Goal: Use online tool/utility: Utilize a website feature to perform a specific function

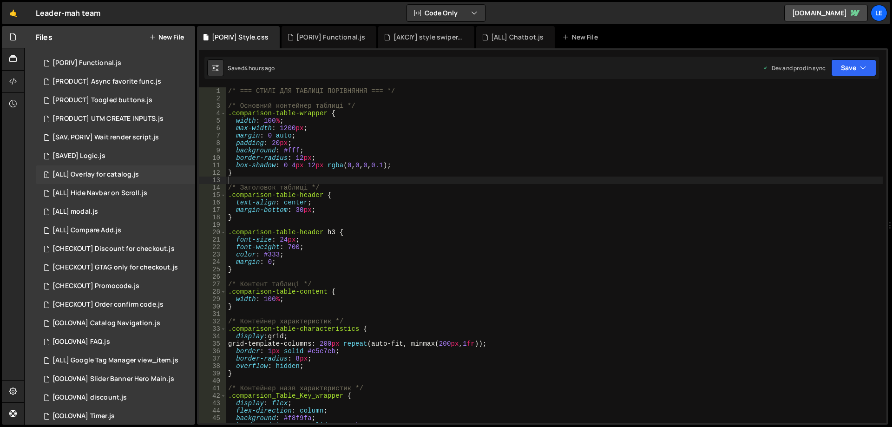
scroll to position [279, 0]
click at [122, 246] on div "[CHECKOUT] Discount for checkout.js" at bounding box center [114, 243] width 122 height 8
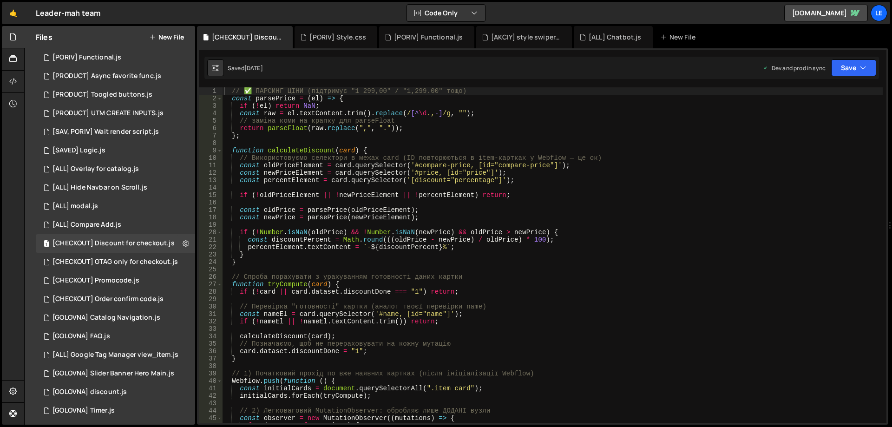
type textarea "if (!Number.isNaN(oldPrice) && !Number.isNaN(newPrice) && oldPrice > newPrice) {"
drag, startPoint x: 560, startPoint y: 233, endPoint x: 512, endPoint y: 224, distance: 48.2
click at [512, 224] on div "// ✅ ПАРСИНГ ЦІНИ (підтримує "1 299,00" / "1,299.00" тощо) const parsePrice = (…" at bounding box center [552, 262] width 661 height 350
click at [579, 236] on div "// ✅ ПАРСИНГ ЦІНИ (підтримує "1 299,00" / "1,299.00" тощо) const parsePrice = (…" at bounding box center [552, 262] width 661 height 350
type textarea "if (!Number.isNaN(oldPrice) && !Number.isNaN(newPrice) && oldPrice > newPrice) {"
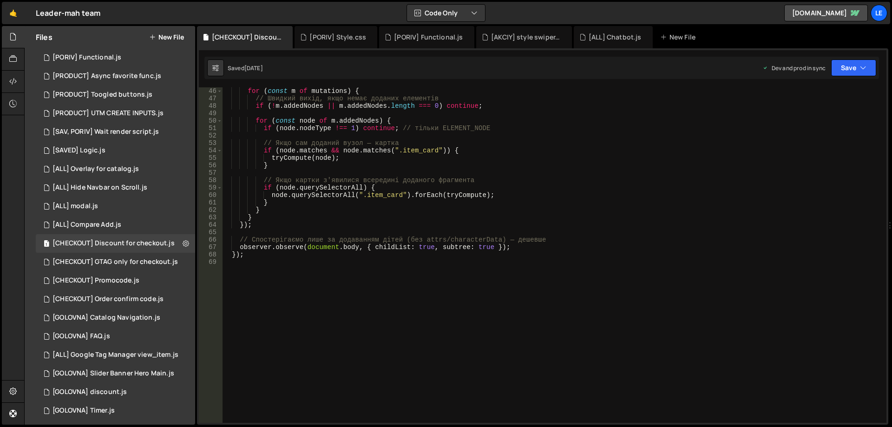
scroll to position [335, 0]
click at [129, 277] on div "[CHECKOUT] Promocode.js" at bounding box center [96, 281] width 87 height 8
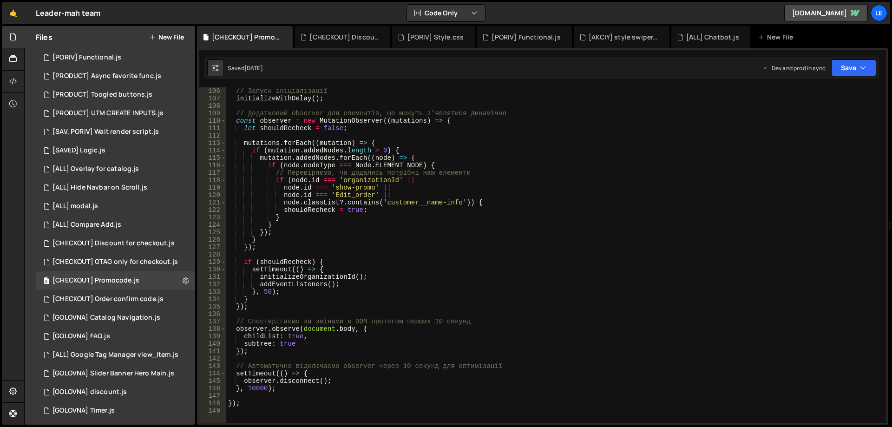
scroll to position [864, 0]
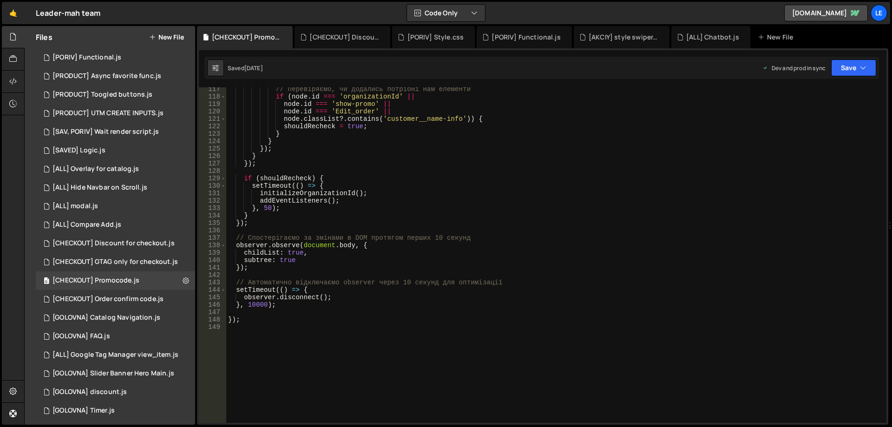
click at [526, 216] on div "// Перевіряємо, чи додались потрібні нам елементи if ( node . id === 'organizat…" at bounding box center [554, 261] width 657 height 350
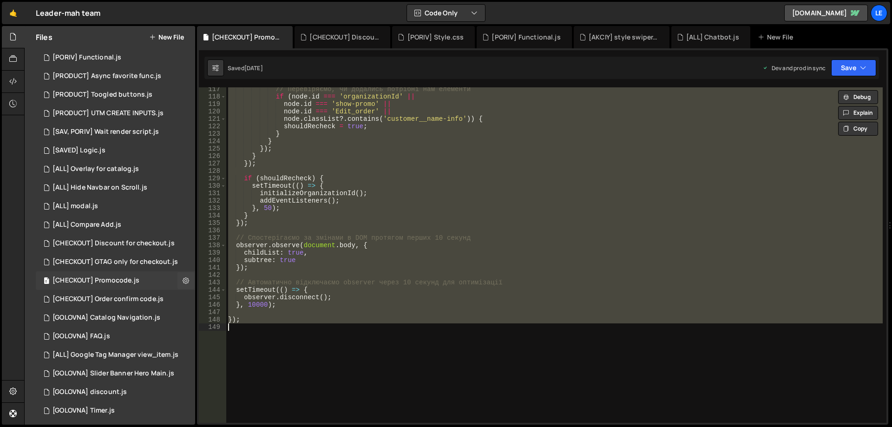
click at [140, 278] on div "0 [CHECKOUT] Promocode.js 0" at bounding box center [115, 280] width 159 height 19
click at [333, 253] on div "// Перевіряємо, чи додались потрібні нам елементи if ( node . id === 'organizat…" at bounding box center [554, 255] width 657 height 336
type textarea "childList: true,"
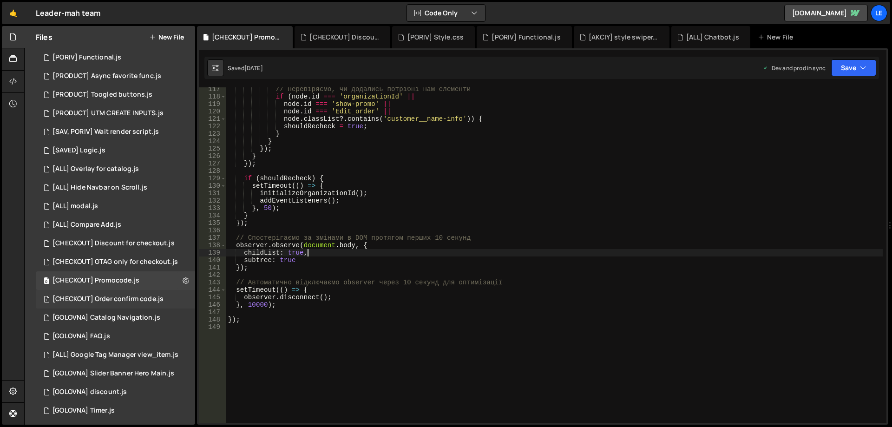
drag, startPoint x: 121, startPoint y: 301, endPoint x: 139, endPoint y: 296, distance: 18.8
click at [120, 301] on div "[CHECKOUT] Order confirm code.js" at bounding box center [108, 299] width 111 height 8
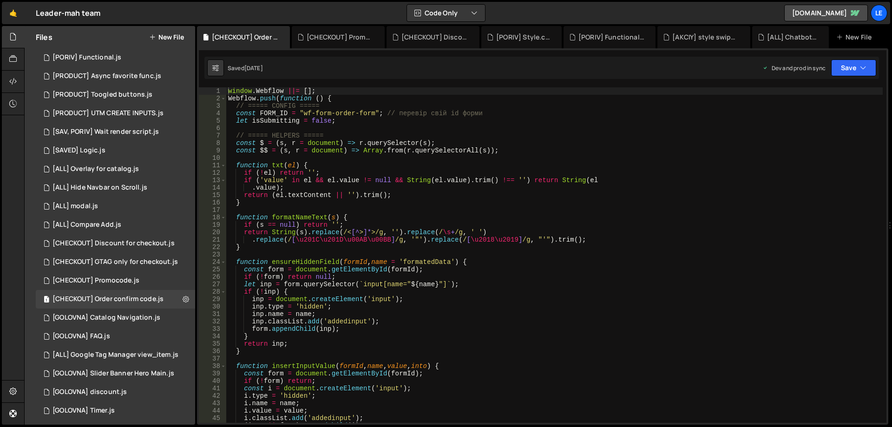
type textarea "}"
click at [435, 201] on div "window . Webflow ||= [ ] ; Webflow . push ( function ( ) { // ===== CONFIG ====…" at bounding box center [554, 262] width 657 height 350
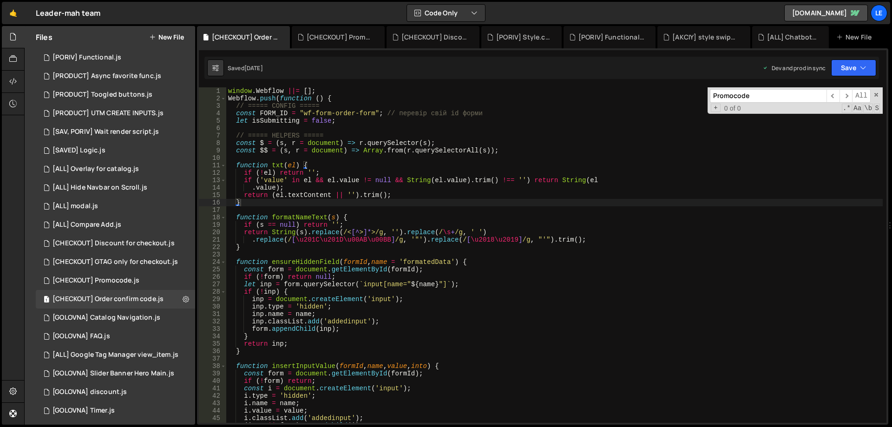
scroll to position [888, 0]
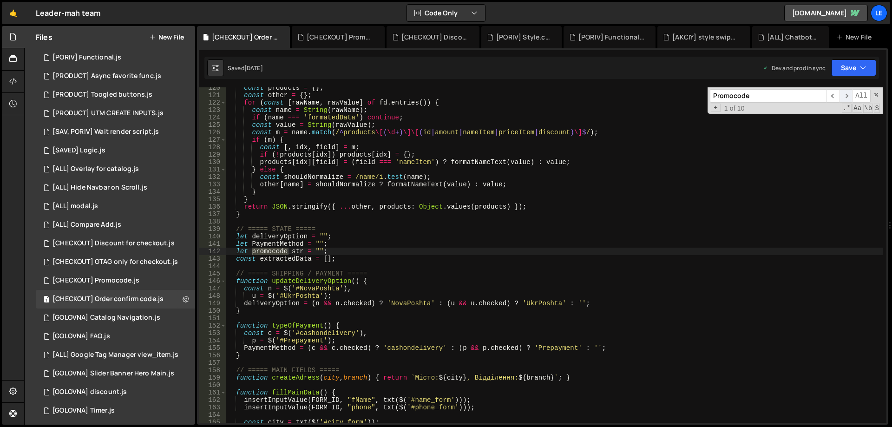
type input "Promocode"
click at [849, 96] on span "​" at bounding box center [846, 95] width 13 height 13
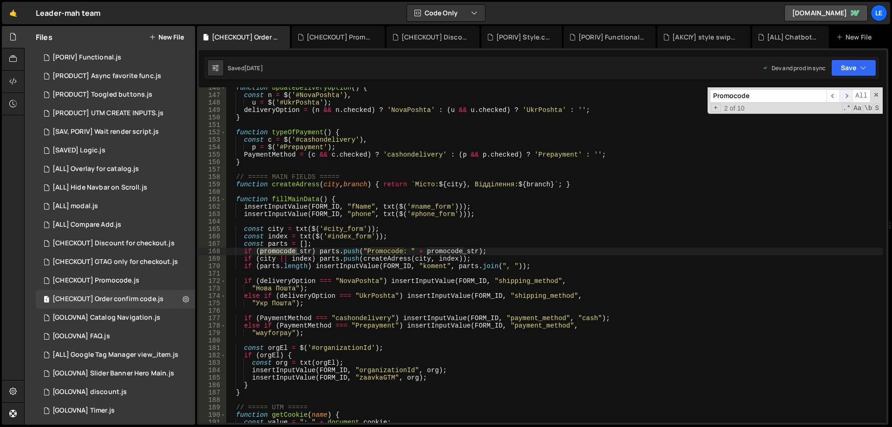
scroll to position [1081, 0]
click at [593, 252] on div "function updateDeliveryOption ( ) { const n = $ ( '#NovaPoshta' ) , u = $ ( '#U…" at bounding box center [554, 259] width 657 height 350
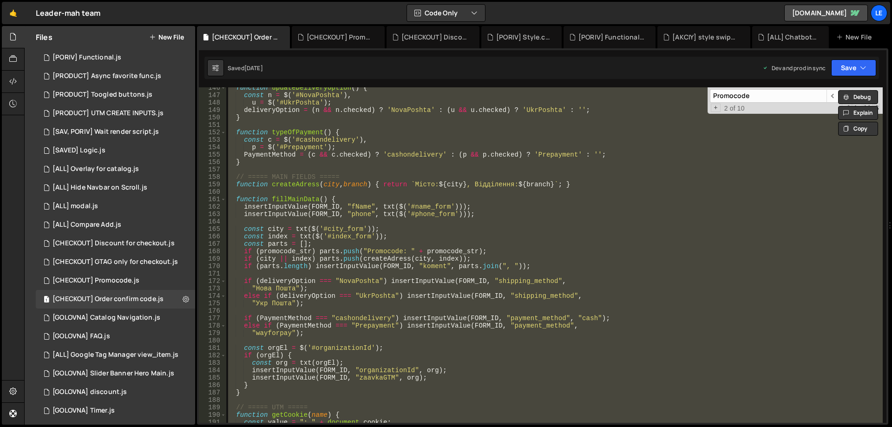
click at [414, 183] on div "function updateDeliveryOption ( ) { const n = $ ( '#NovaPoshta' ) , u = $ ( '#U…" at bounding box center [554, 255] width 657 height 336
type textarea "function createAdress(city, branch) { return `Місто: ${city}, Відділення: ${bra…"
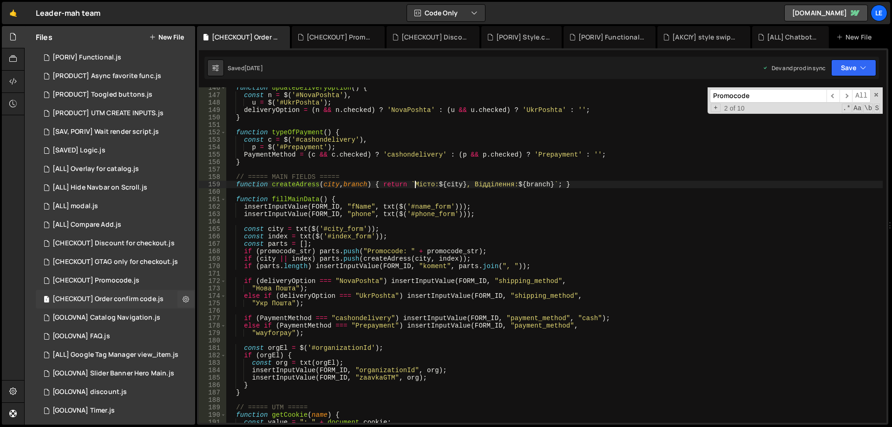
click at [112, 300] on div "[CHECKOUT] Order confirm code.js" at bounding box center [108, 299] width 111 height 8
click at [132, 283] on div "[CHECKOUT] Promocode.js" at bounding box center [96, 281] width 87 height 8
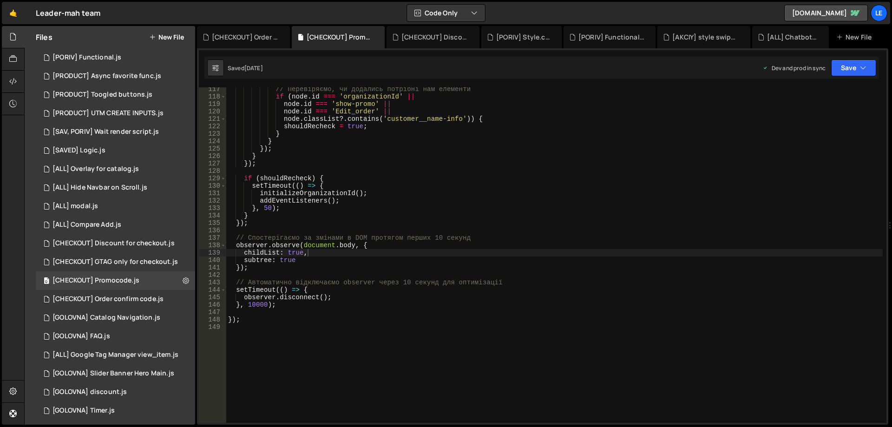
click at [449, 194] on div "// Перевіряємо, чи додались потрібні нам елементи if ( node . id === 'organizat…" at bounding box center [554, 261] width 657 height 350
type textarea "});"
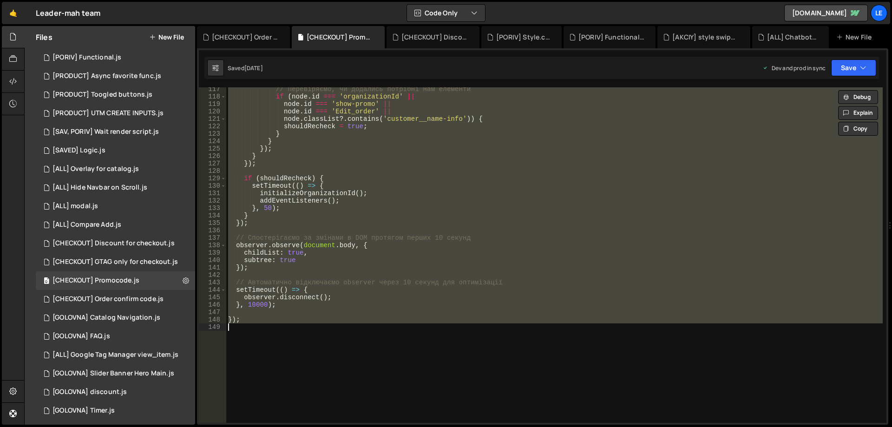
paste textarea
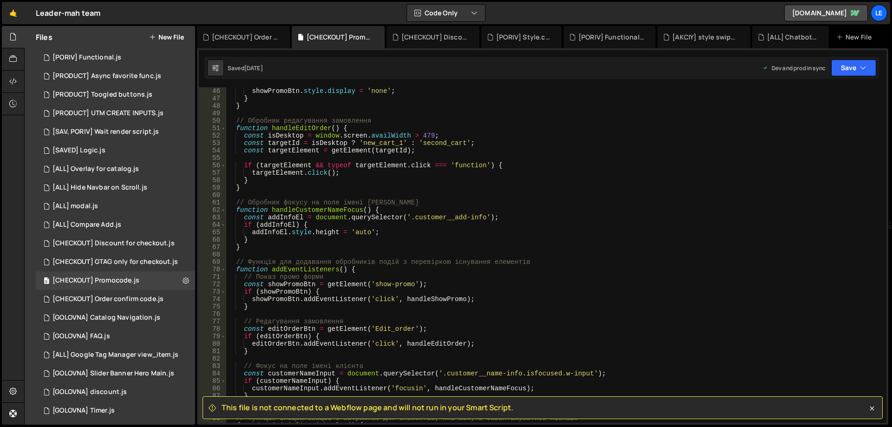
scroll to position [335, 0]
click at [181, 286] on button at bounding box center [186, 280] width 17 height 17
type input "[CHECKOUT] Promocode"
radio input "true"
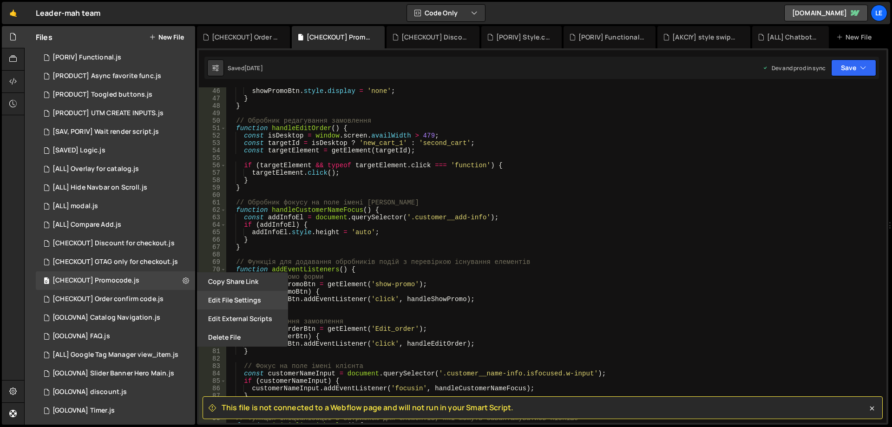
click at [228, 300] on button "Edit File Settings" at bounding box center [242, 300] width 91 height 19
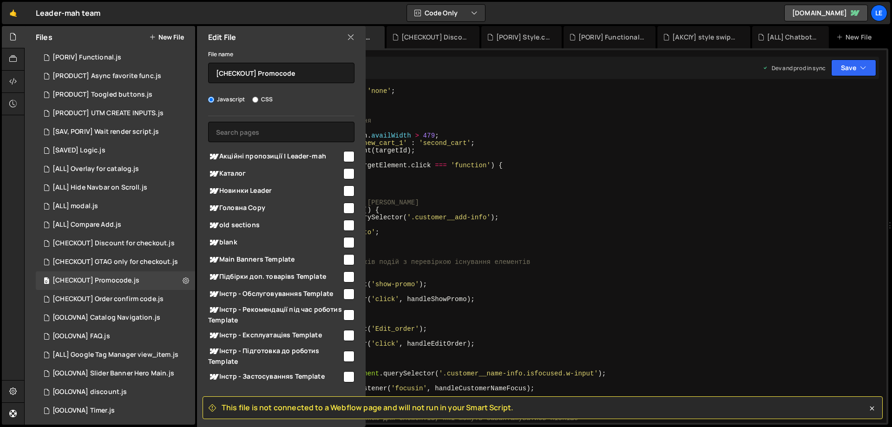
scroll to position [0, 0]
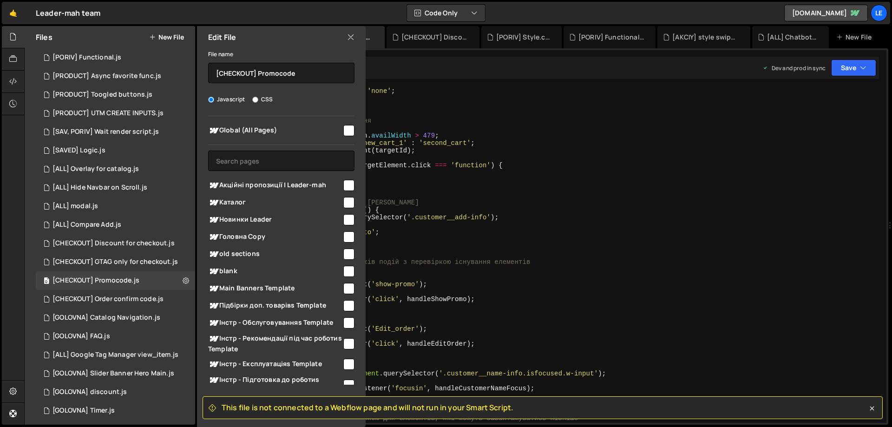
type textarea "}"
click at [425, 239] on div "showPromoBtn . style . display = 'none' ; } } // Обробник редагування замовленн…" at bounding box center [554, 262] width 657 height 350
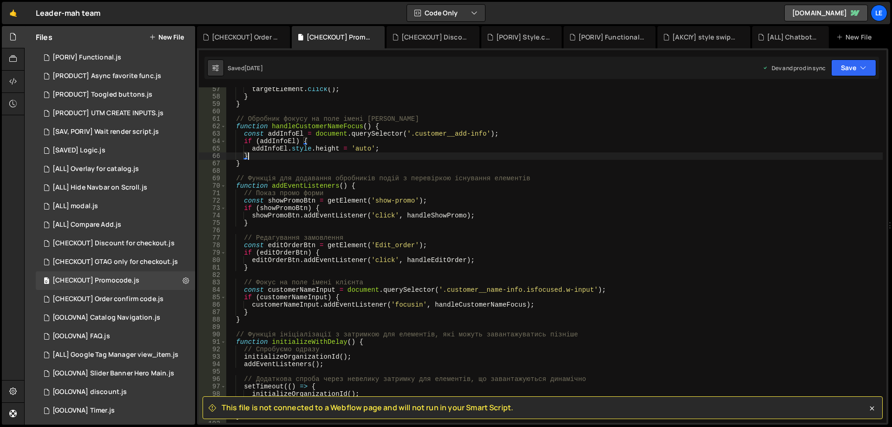
scroll to position [530, 0]
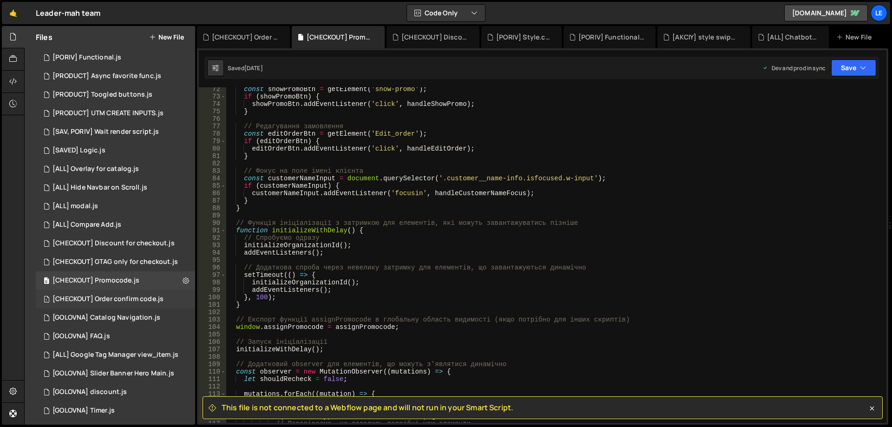
click at [136, 293] on div "1 [CHECKOUT] Order confirm code.js 0" at bounding box center [115, 299] width 159 height 19
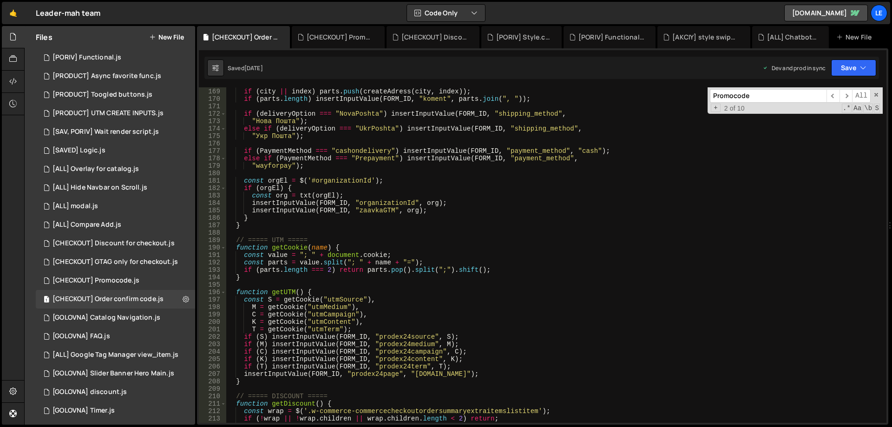
scroll to position [0, 0]
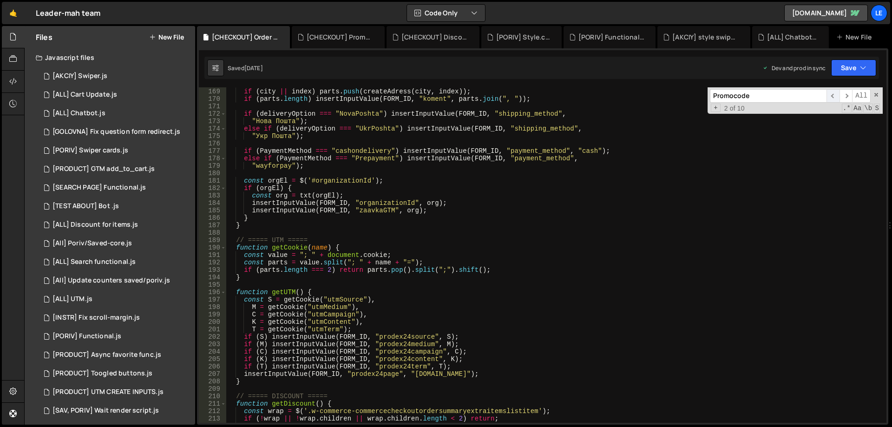
click at [837, 95] on span "​" at bounding box center [833, 95] width 13 height 13
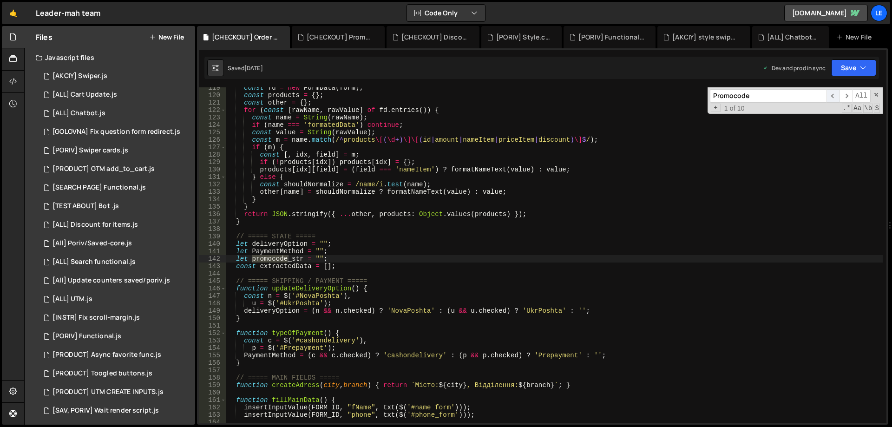
scroll to position [881, 0]
click at [846, 97] on span "​" at bounding box center [846, 95] width 13 height 13
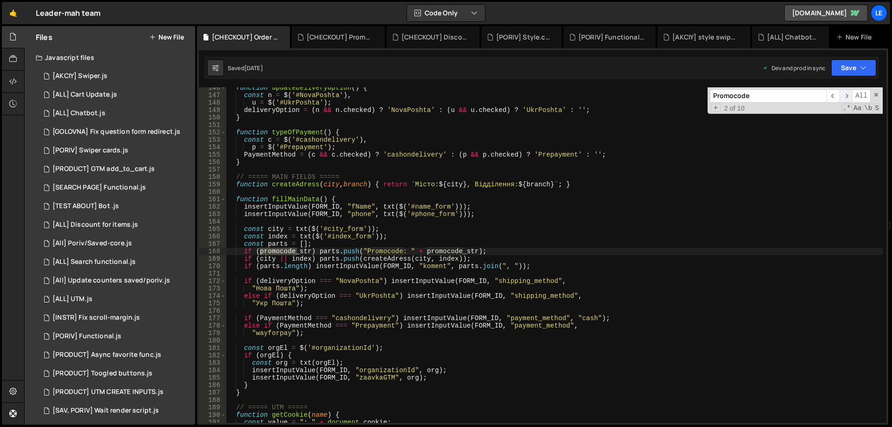
click at [846, 97] on span "​" at bounding box center [846, 95] width 13 height 13
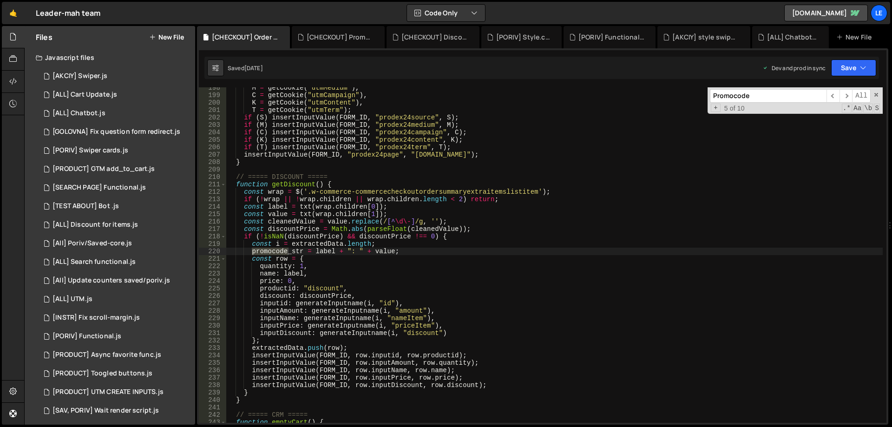
click at [876, 97] on span at bounding box center [876, 95] width 7 height 7
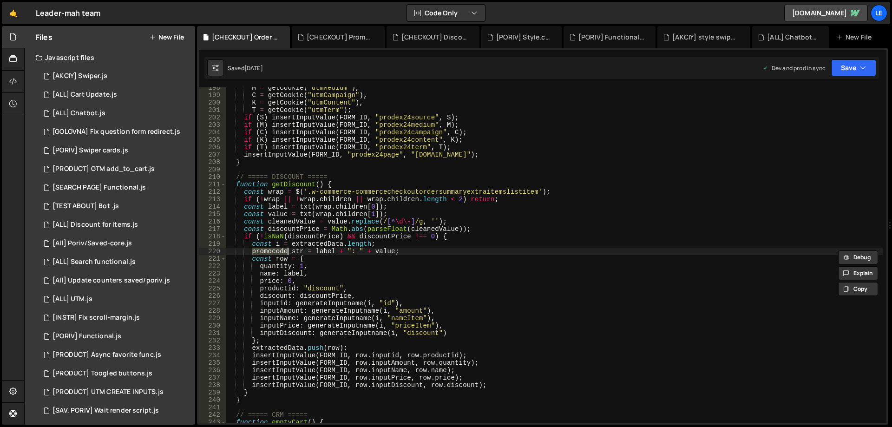
click at [432, 219] on div "M = getCookie ( "utmMedium" ) , C = getCookie ( "utmCampaign" ) , K = getCookie…" at bounding box center [554, 259] width 657 height 350
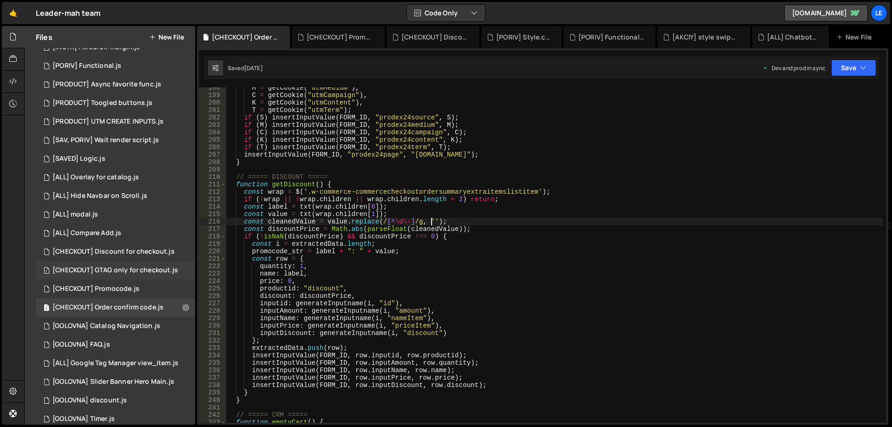
scroll to position [279, 0]
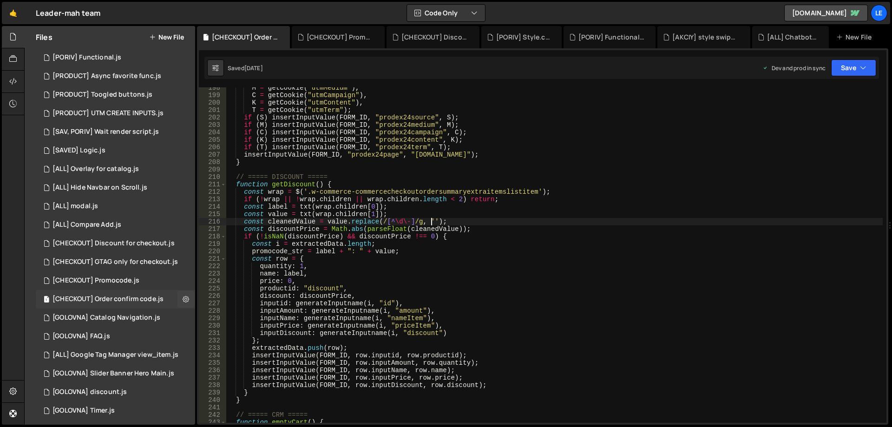
click at [132, 296] on div "[CHECKOUT] Order confirm code.js" at bounding box center [108, 299] width 111 height 8
click at [476, 208] on div "M = getCookie ( "utmMedium" ) , C = getCookie ( "utmCampaign" ) , K = getCookie…" at bounding box center [554, 259] width 657 height 350
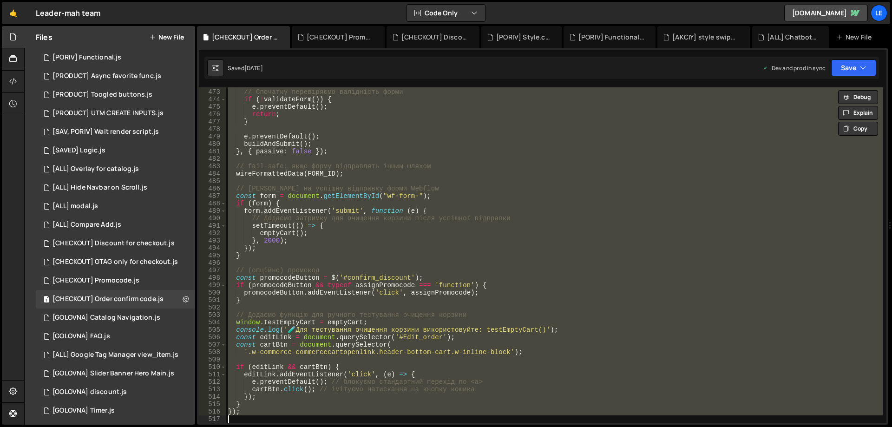
scroll to position [3673, 0]
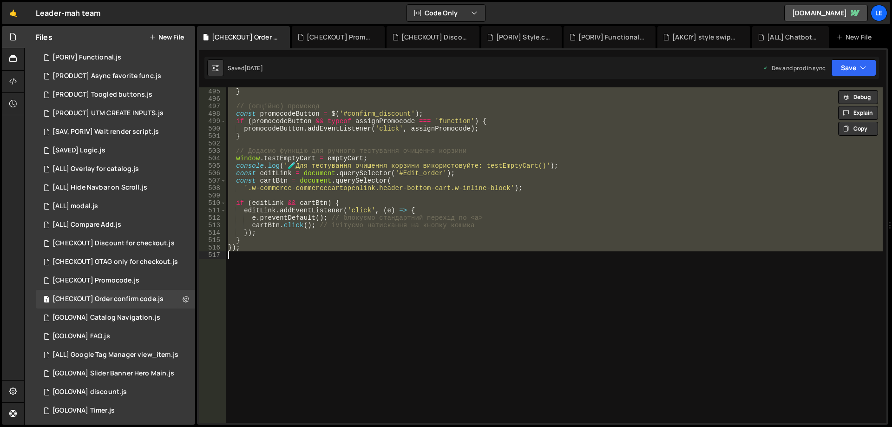
click at [606, 206] on div "}) ; } // (опційно) промокод const promocodeButton = $ ( '#confirm_discount' ) …" at bounding box center [554, 255] width 657 height 336
type textarea "});"
paste textarea
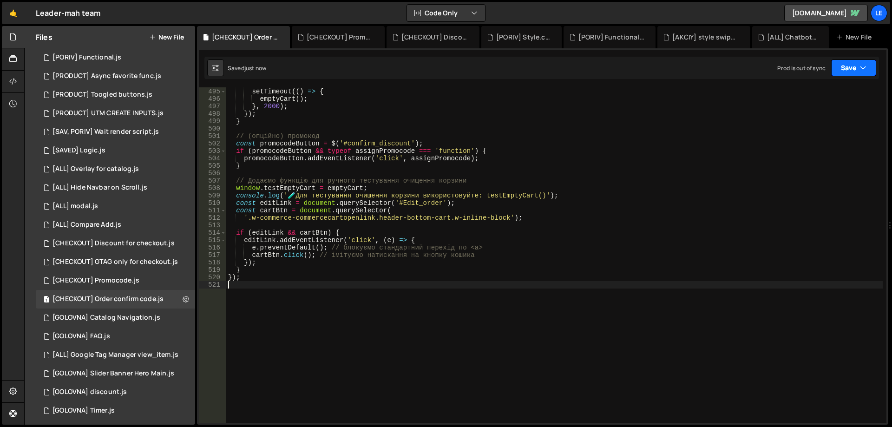
click at [849, 62] on button "Save" at bounding box center [853, 67] width 45 height 17
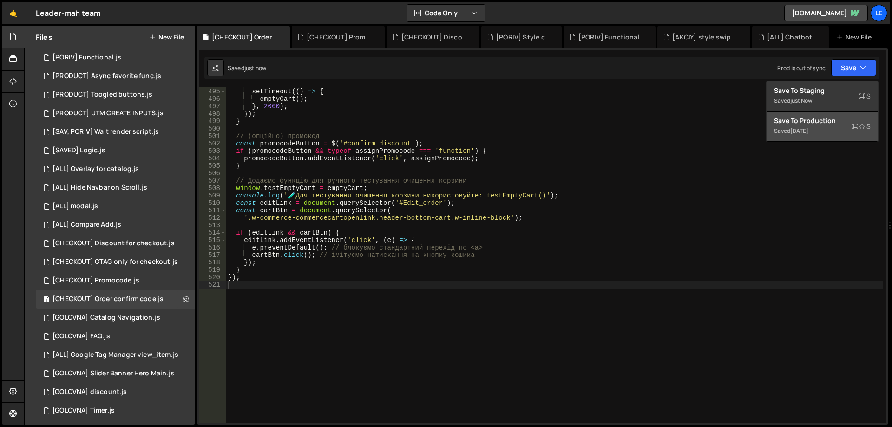
click at [819, 118] on div "Save to Production S" at bounding box center [822, 120] width 97 height 9
